Goal: Task Accomplishment & Management: Manage account settings

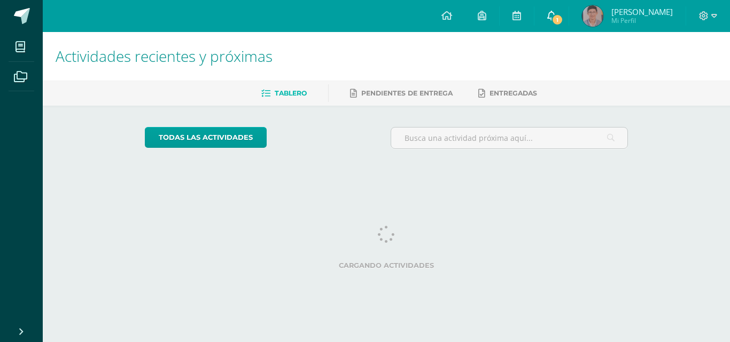
click at [563, 18] on span "1" at bounding box center [557, 20] width 12 height 12
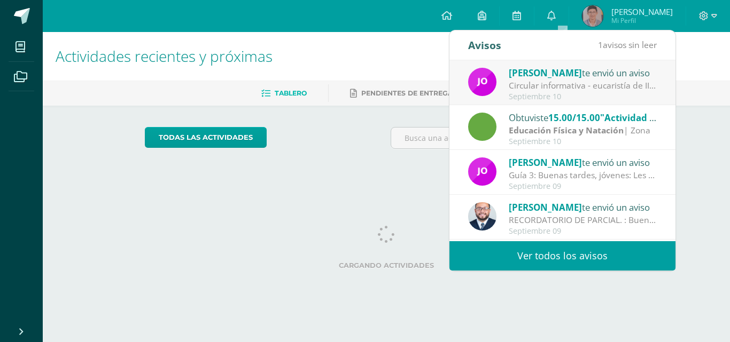
click at [575, 79] on div "Jorge Lemus te envió un aviso" at bounding box center [583, 73] width 149 height 14
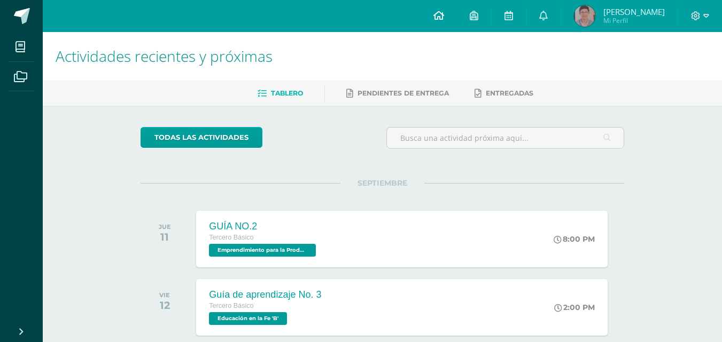
click at [441, 20] on link at bounding box center [438, 16] width 36 height 32
click at [627, 9] on span "[PERSON_NAME]" at bounding box center [633, 11] width 61 height 11
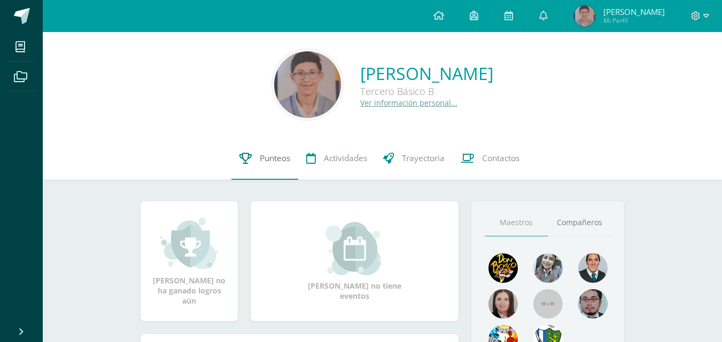
click at [278, 155] on span "Punteos" at bounding box center [275, 158] width 30 height 11
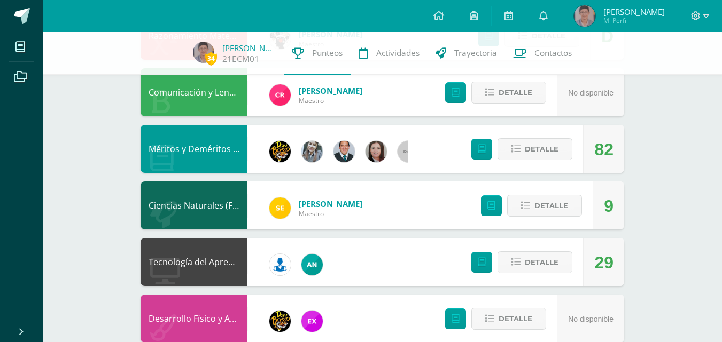
scroll to position [688, 0]
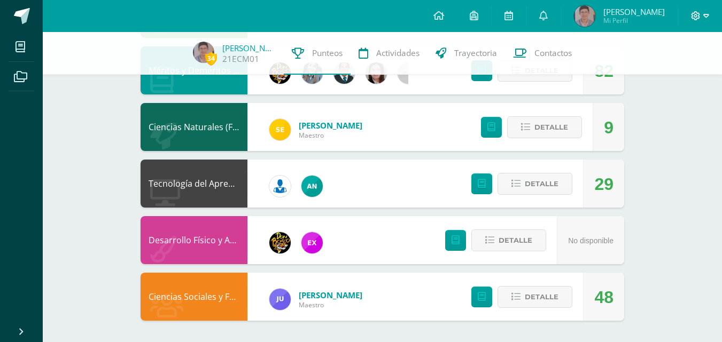
click at [700, 15] on icon at bounding box center [696, 16] width 10 height 10
click at [673, 71] on span "Cerrar sesión" at bounding box center [673, 73] width 48 height 10
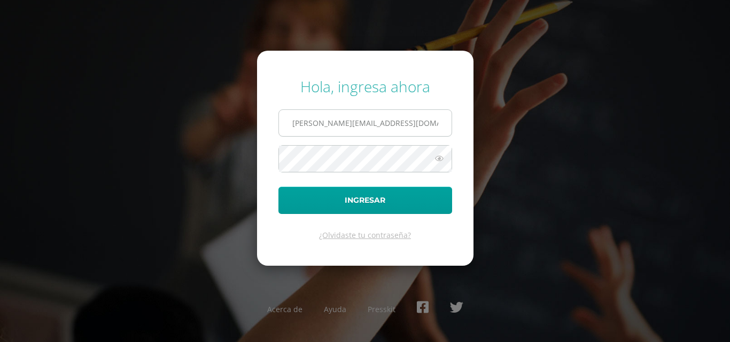
click at [387, 117] on input "e.chavarria.5bdb@gmail.com" at bounding box center [365, 123] width 173 height 26
type input "s.chavarria.1cdb@gmail.com"
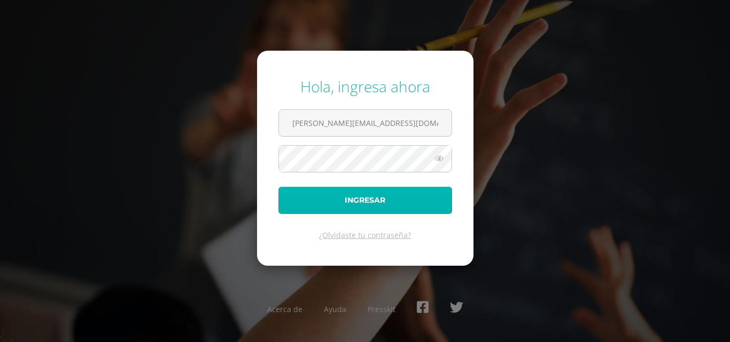
click at [361, 198] on button "Ingresar" at bounding box center [365, 200] width 174 height 27
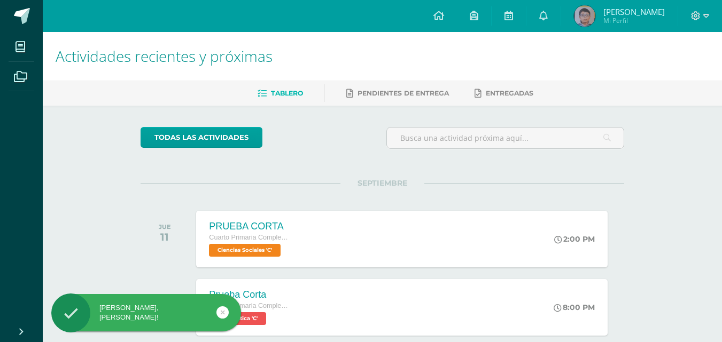
click at [617, 24] on span "Mi Perfil" at bounding box center [633, 20] width 61 height 9
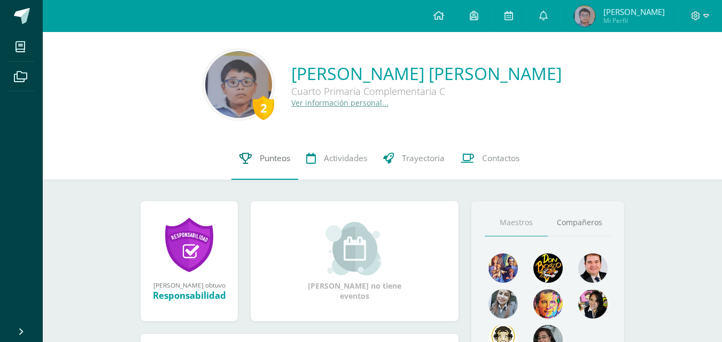
click at [247, 162] on icon at bounding box center [245, 158] width 12 height 11
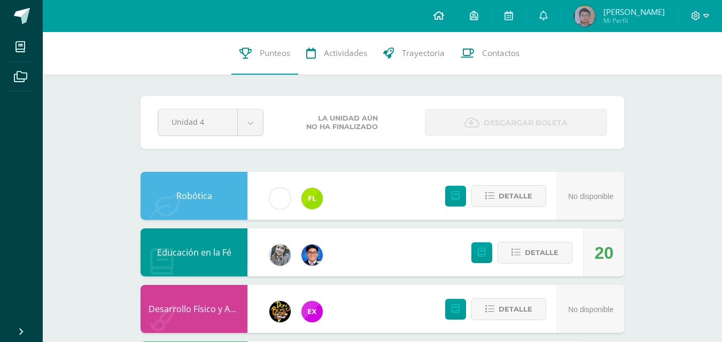
click at [436, 16] on icon at bounding box center [438, 16] width 11 height 10
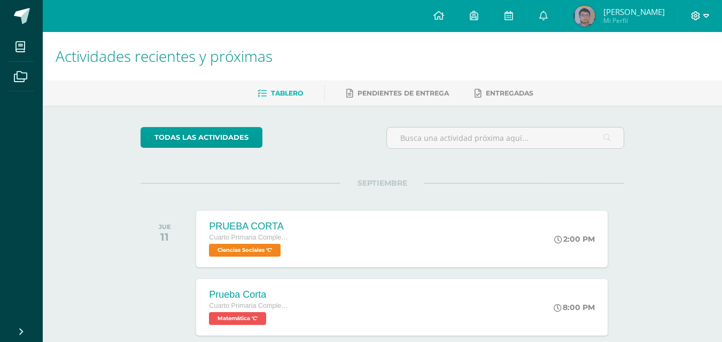
click at [706, 17] on icon at bounding box center [706, 16] width 6 height 4
click at [622, 13] on span "Sebastian Andres" at bounding box center [633, 11] width 61 height 11
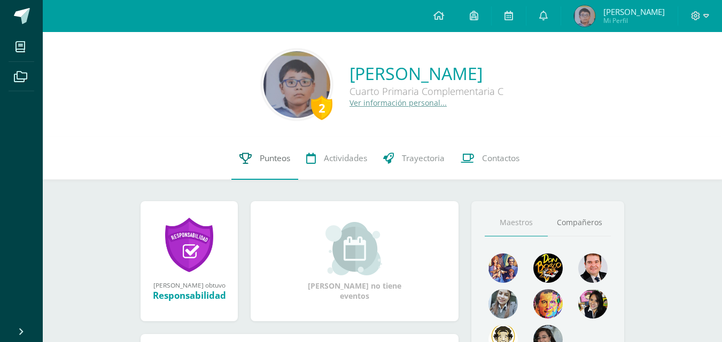
click at [264, 156] on span "Punteos" at bounding box center [275, 158] width 30 height 11
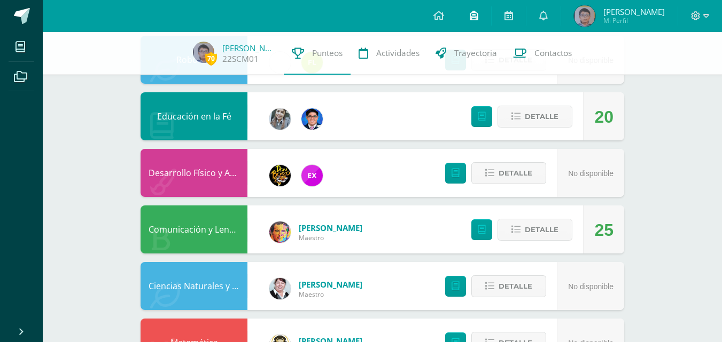
scroll to position [46, 0]
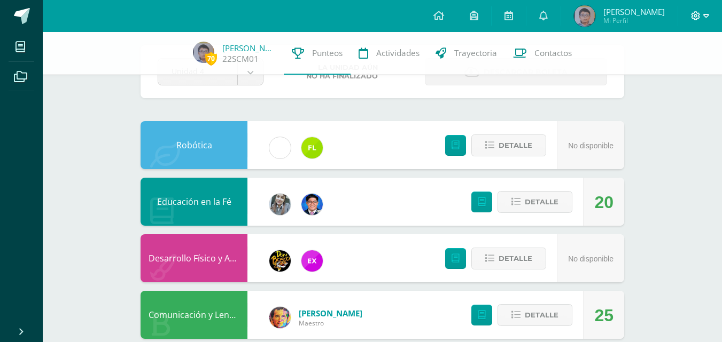
click at [703, 14] on icon at bounding box center [706, 16] width 6 height 10
click at [664, 73] on span "Cerrar sesión" at bounding box center [672, 73] width 48 height 10
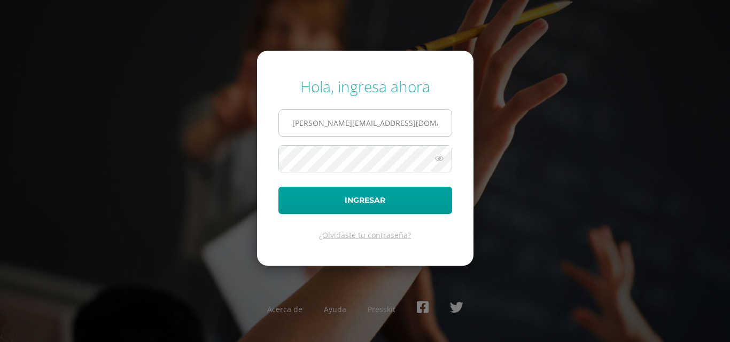
click at [391, 122] on input "[PERSON_NAME][EMAIL_ADDRESS][DOMAIN_NAME]" at bounding box center [365, 123] width 173 height 26
type input "[PERSON_NAME][EMAIL_ADDRESS][DOMAIN_NAME]"
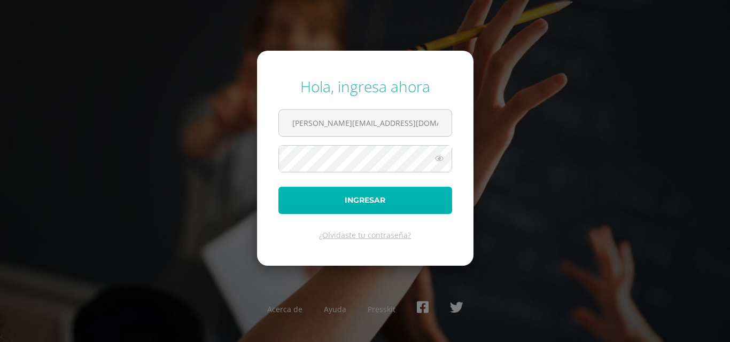
click at [357, 193] on button "Ingresar" at bounding box center [365, 200] width 174 height 27
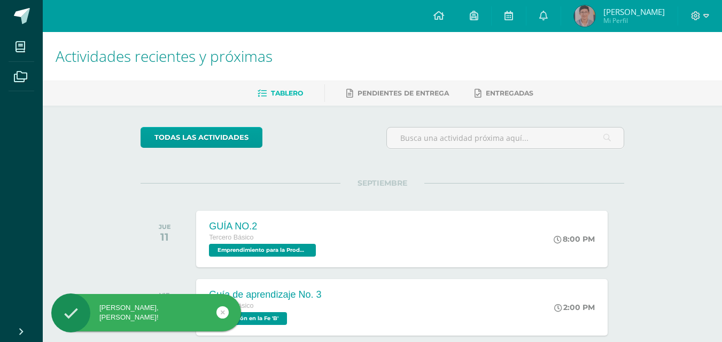
click at [631, 17] on span "Mi Perfil" at bounding box center [633, 20] width 61 height 9
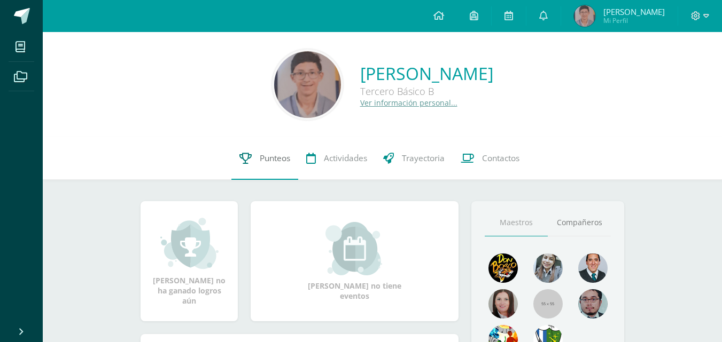
click at [276, 166] on link "Punteos" at bounding box center [264, 158] width 67 height 43
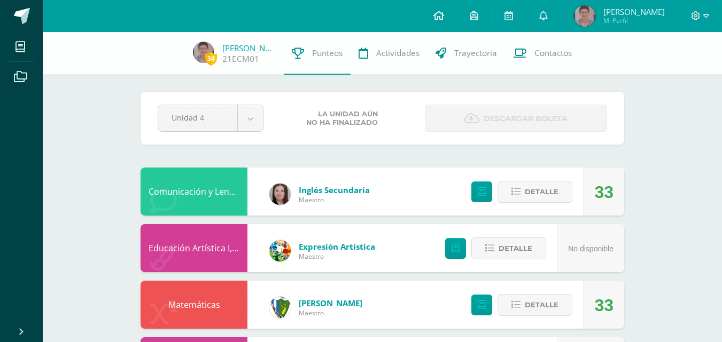
click at [442, 12] on link at bounding box center [438, 16] width 36 height 32
